Goal: Information Seeking & Learning: Learn about a topic

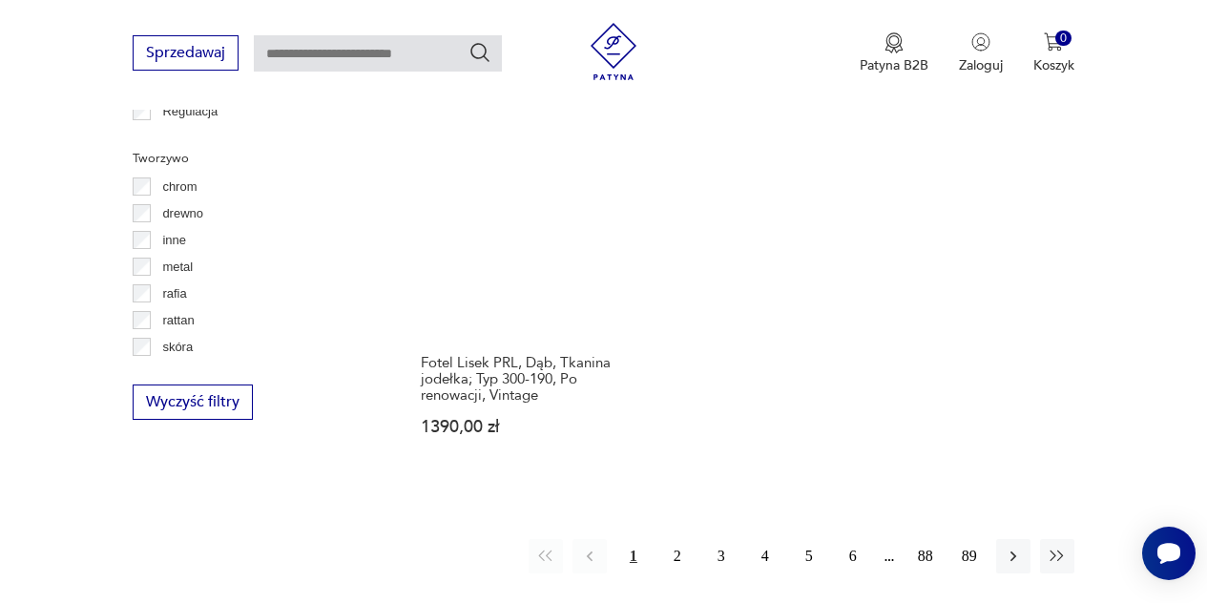
scroll to position [2714, 0]
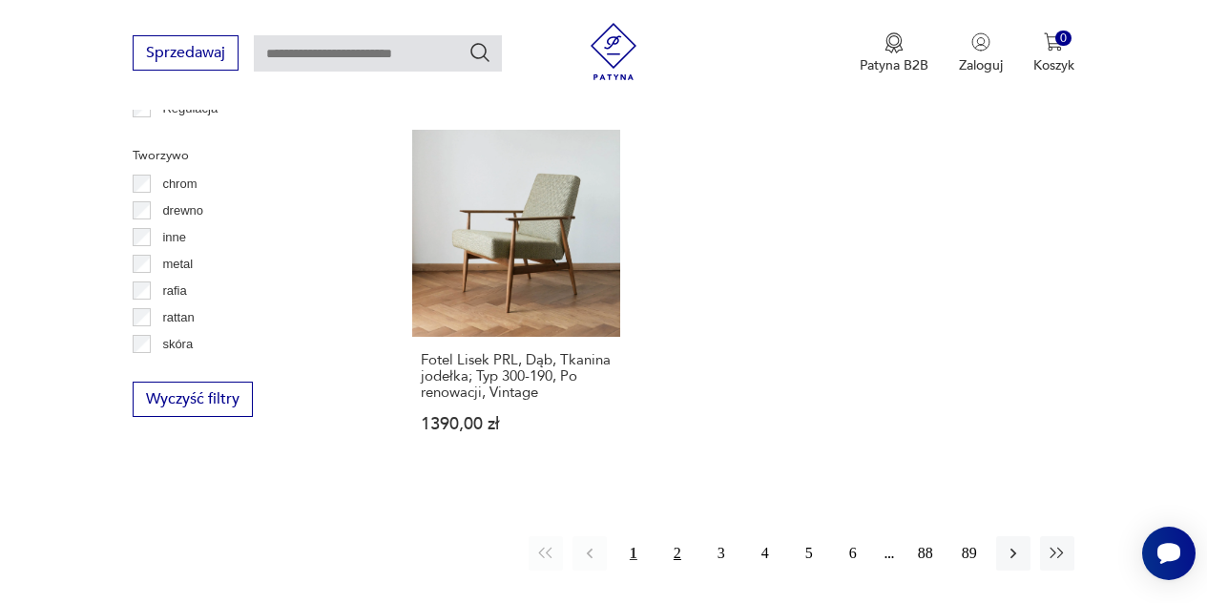
click at [688, 536] on button "2" at bounding box center [677, 553] width 34 height 34
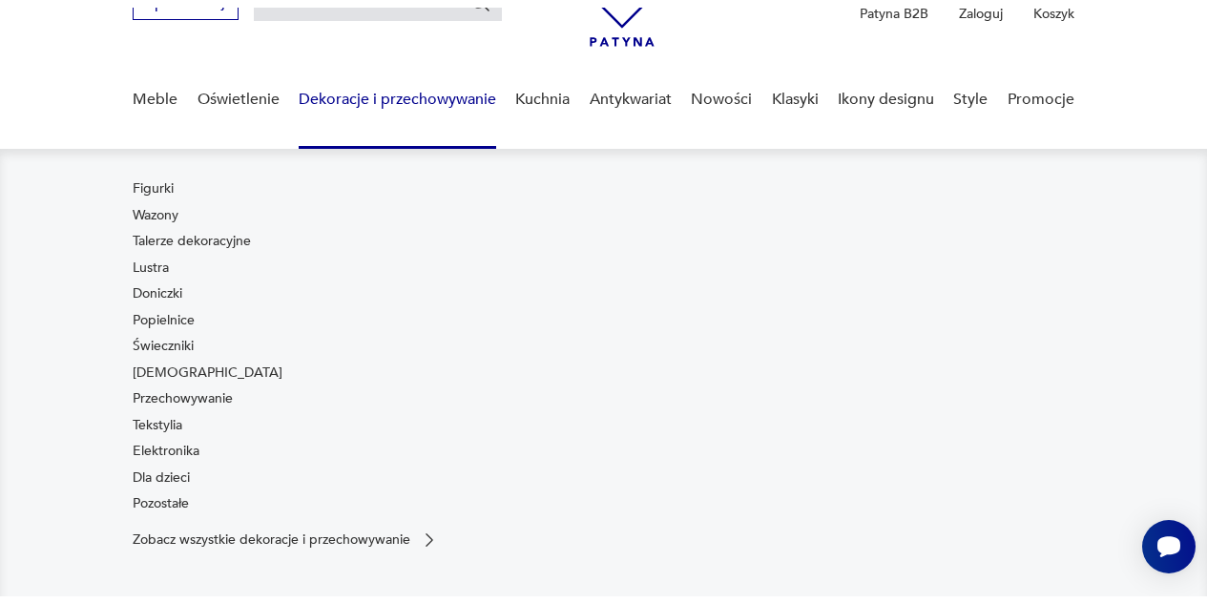
scroll to position [110, 0]
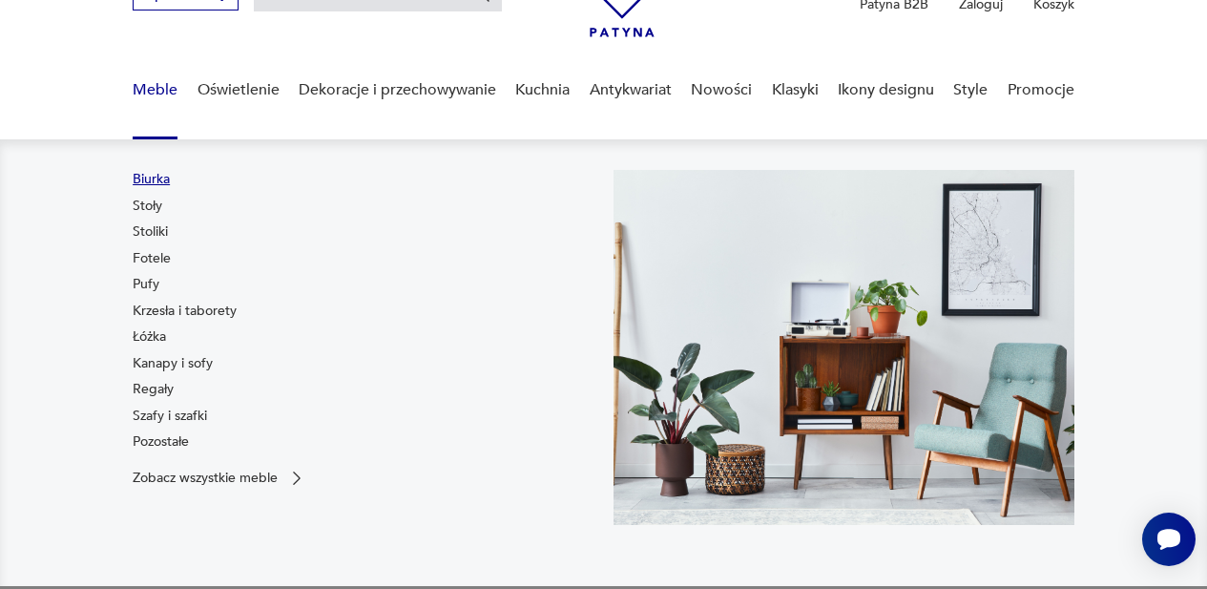
click at [165, 186] on link "Biurka" at bounding box center [151, 179] width 37 height 19
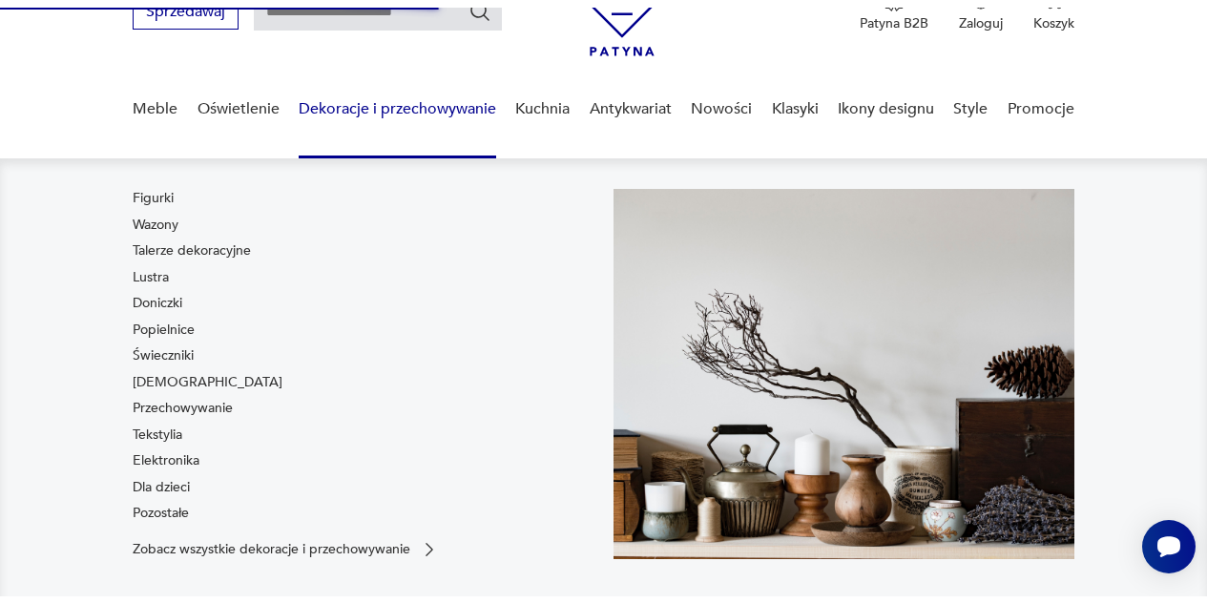
scroll to position [99, 0]
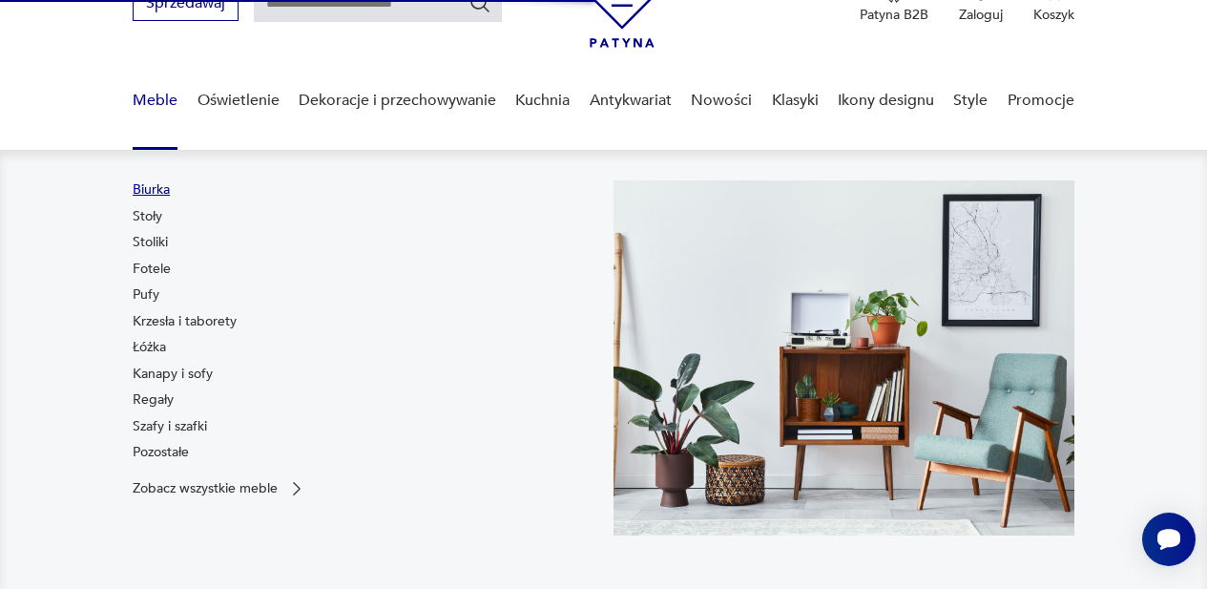
click at [149, 187] on link "Biurka" at bounding box center [151, 189] width 37 height 19
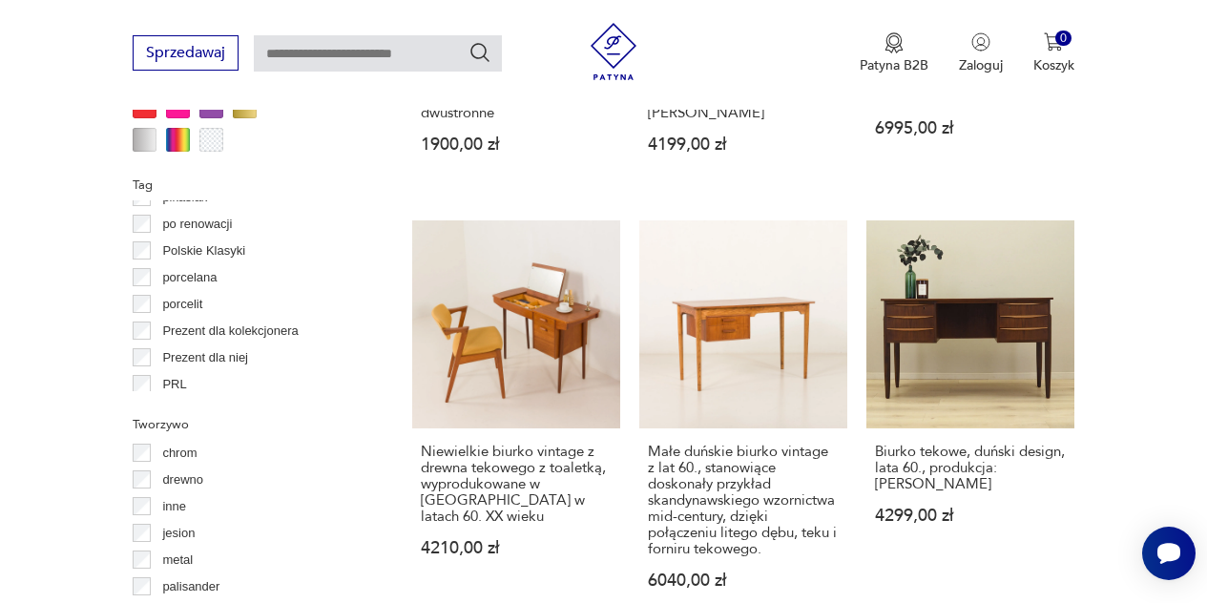
scroll to position [1005, 0]
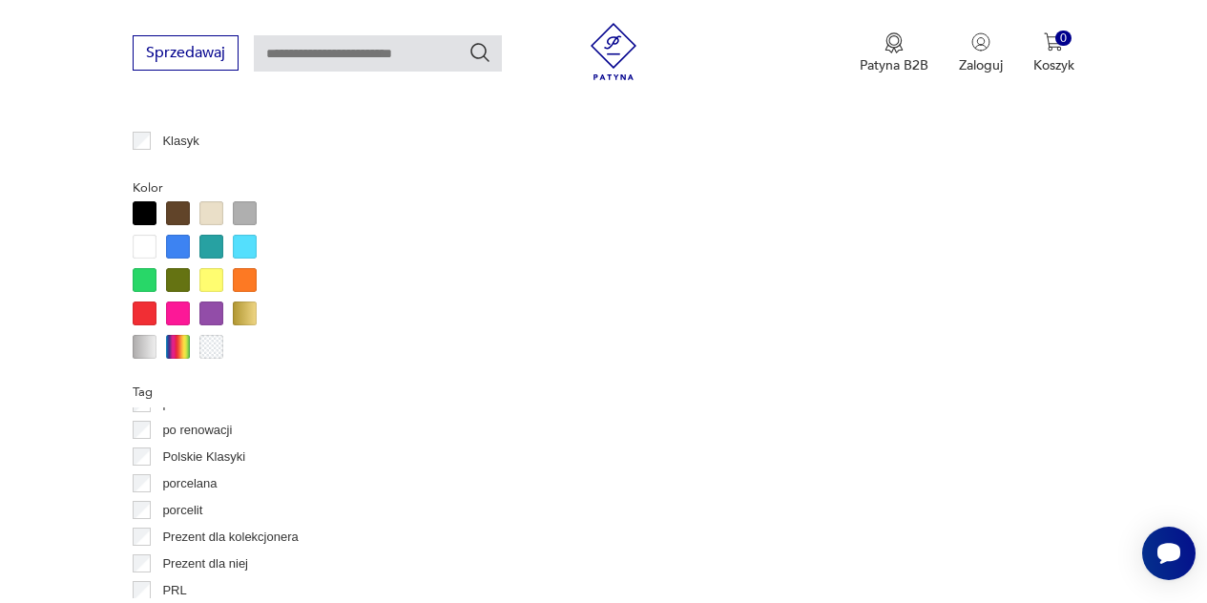
scroll to position [1574, 0]
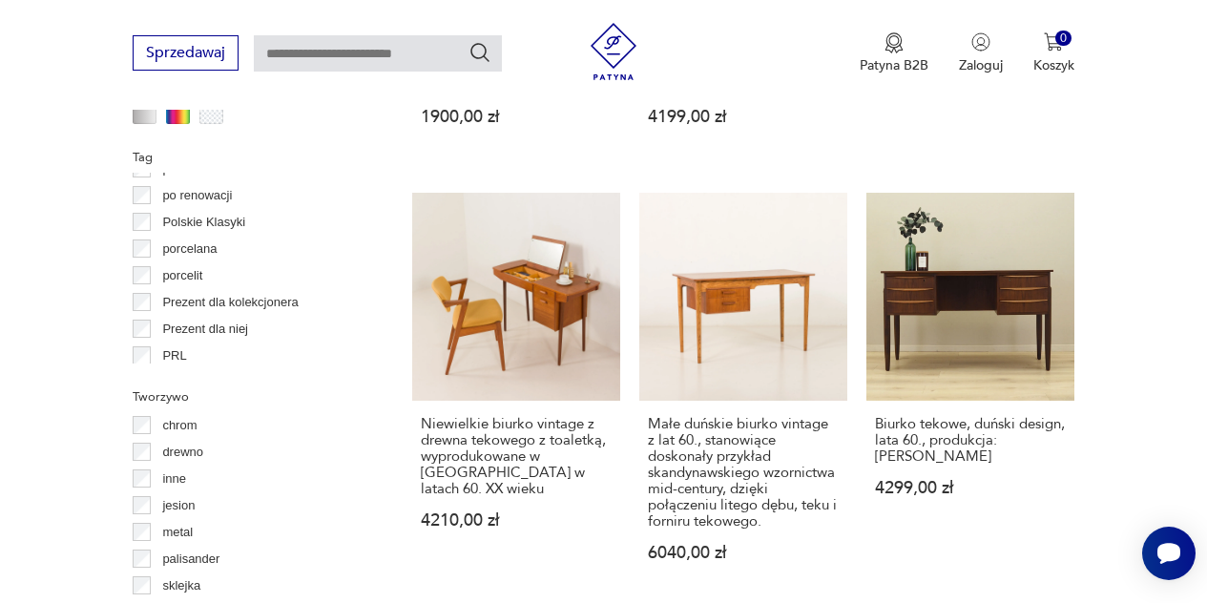
scroll to position [50, 0]
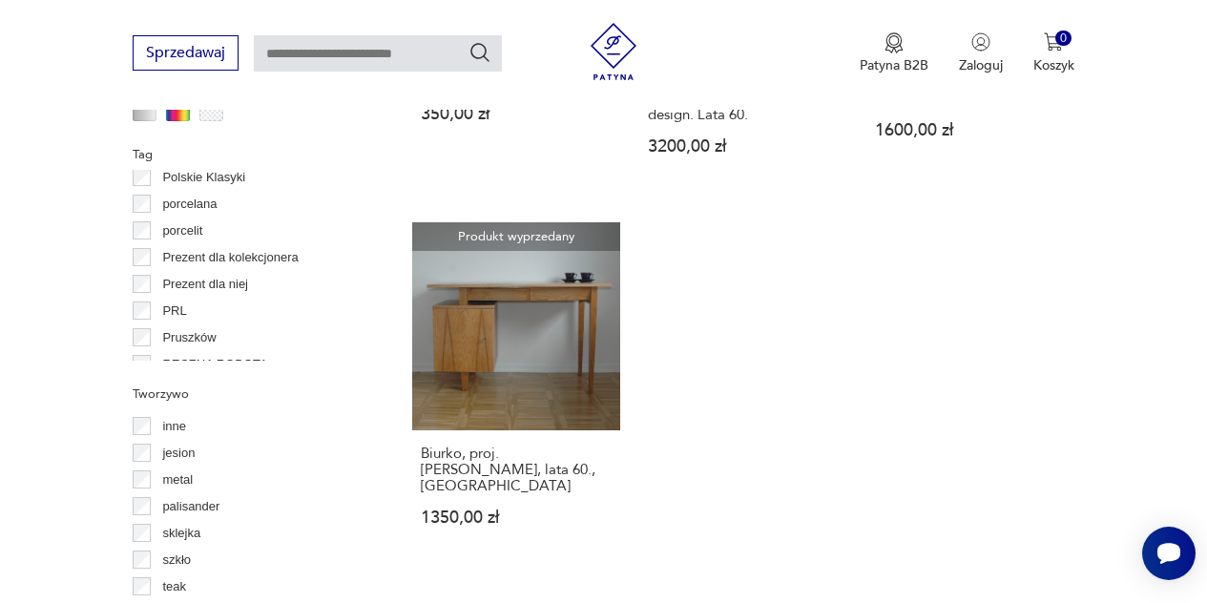
scroll to position [1048, 0]
click at [144, 325] on div "Pruszków" at bounding box center [250, 336] width 234 height 27
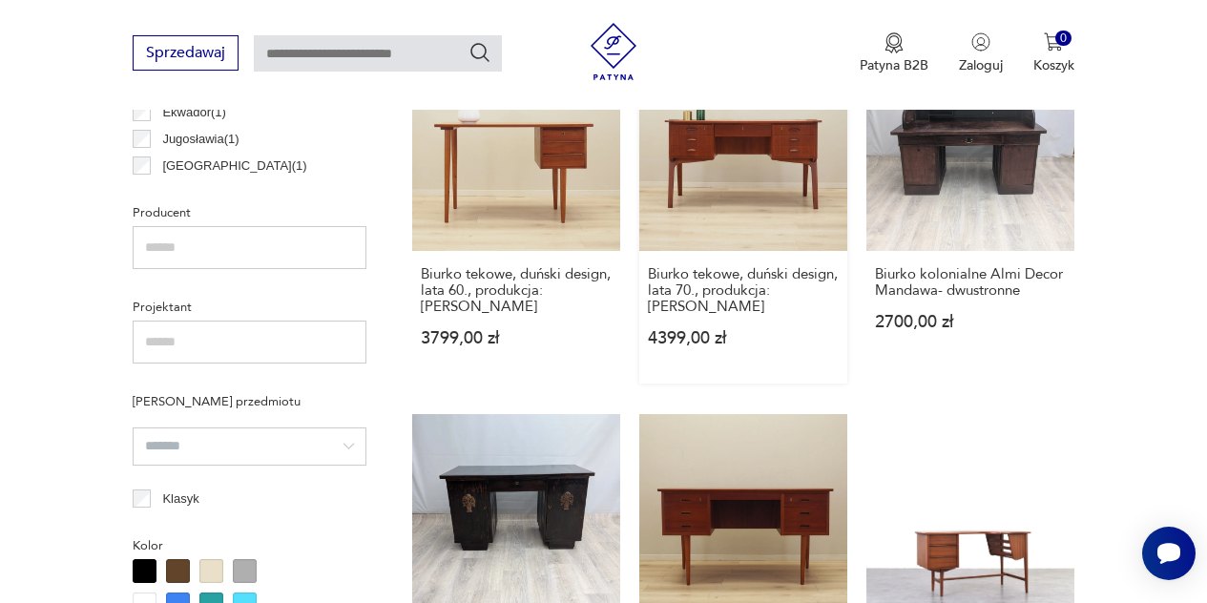
scroll to position [1213, 0]
